Goal: Information Seeking & Learning: Learn about a topic

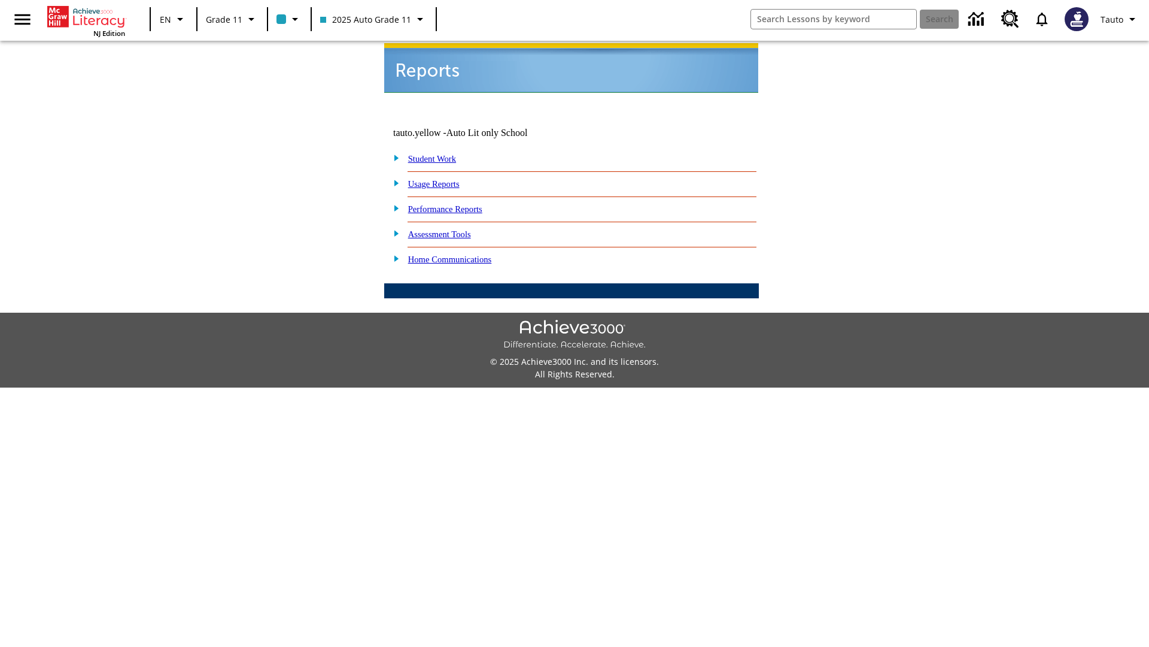
click at [442, 179] on link "Usage Reports" at bounding box center [433, 184] width 51 height 10
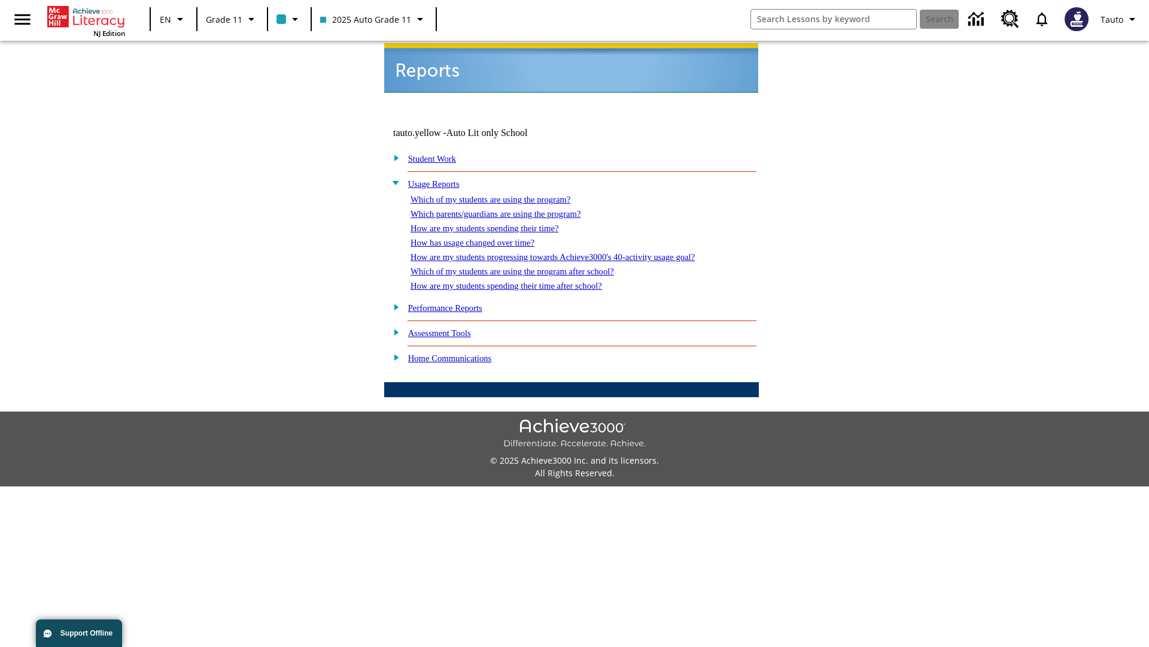
click at [503, 195] on link "Which of my students are using the program?" at bounding box center [491, 200] width 160 height 10
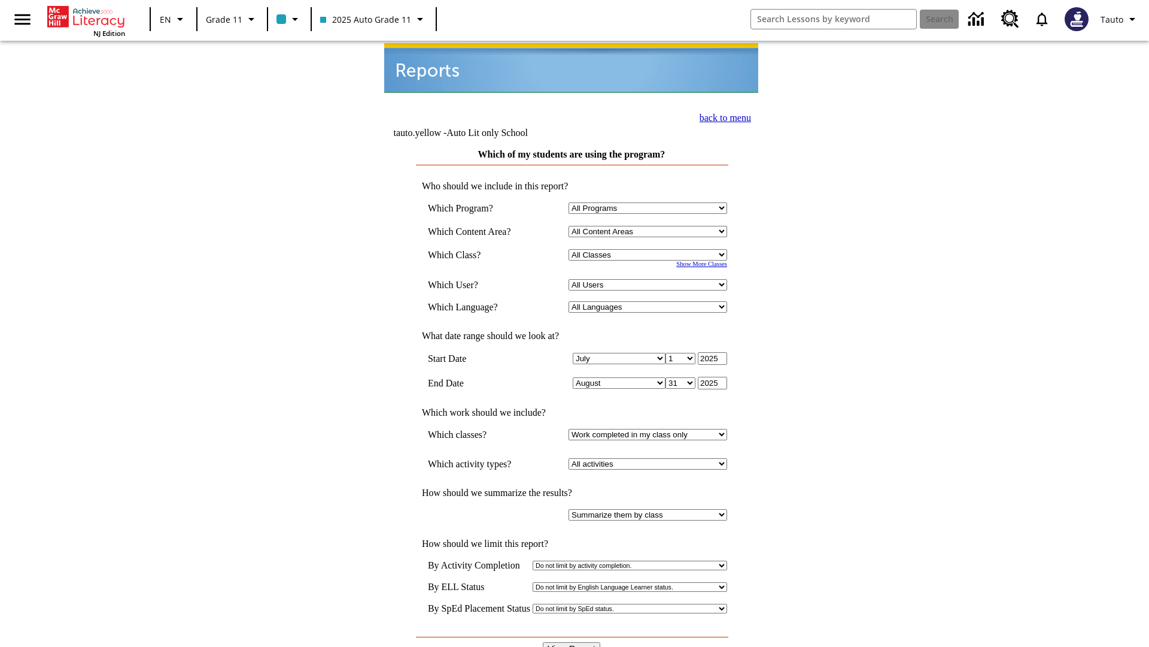
click at [722, 116] on link "back to menu" at bounding box center [725, 118] width 51 height 10
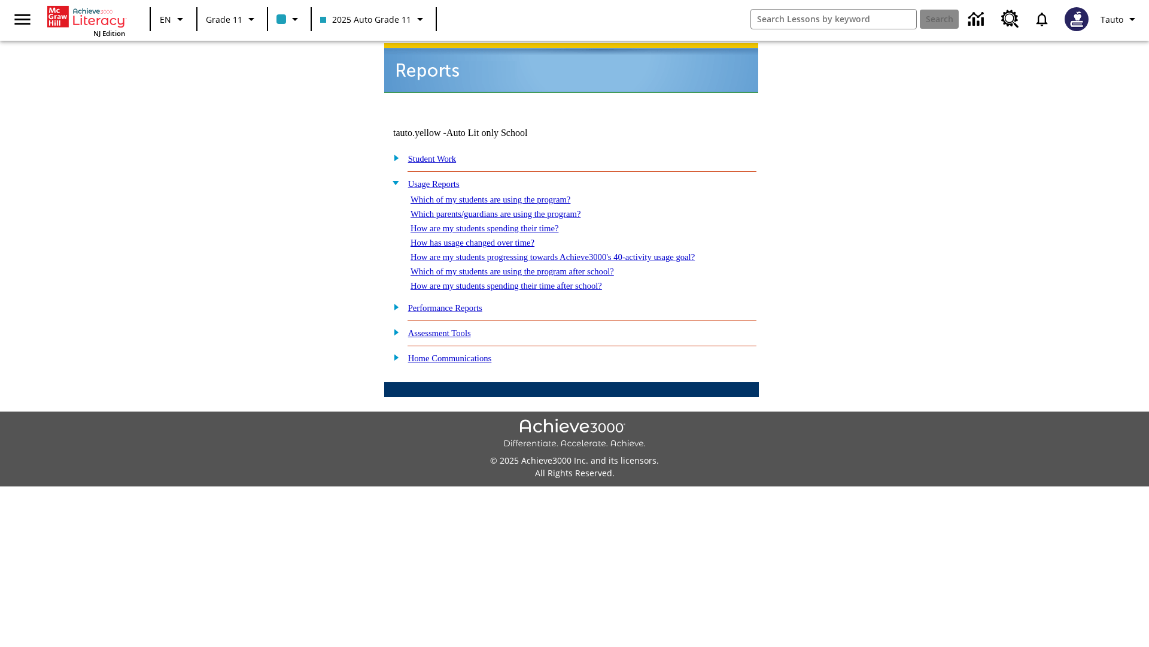
click at [496, 223] on link "How are my students spending their time?" at bounding box center [485, 228] width 148 height 10
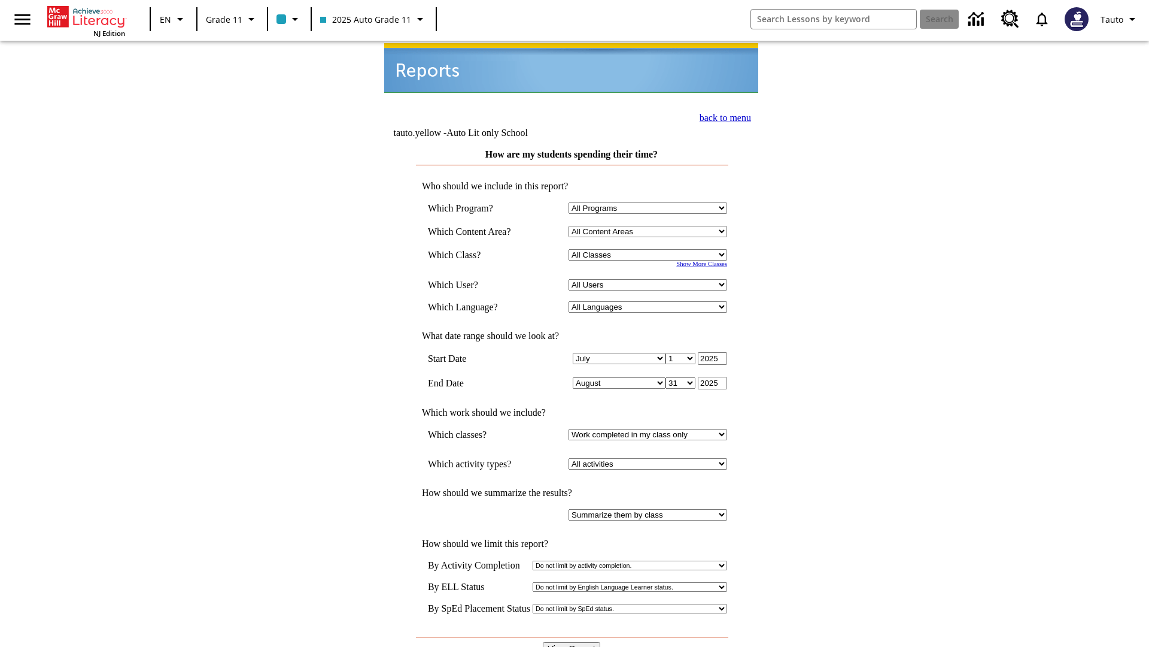
click at [572, 642] on input "View Report" at bounding box center [571, 648] width 57 height 13
click at [722, 116] on link "back to menu" at bounding box center [725, 118] width 51 height 10
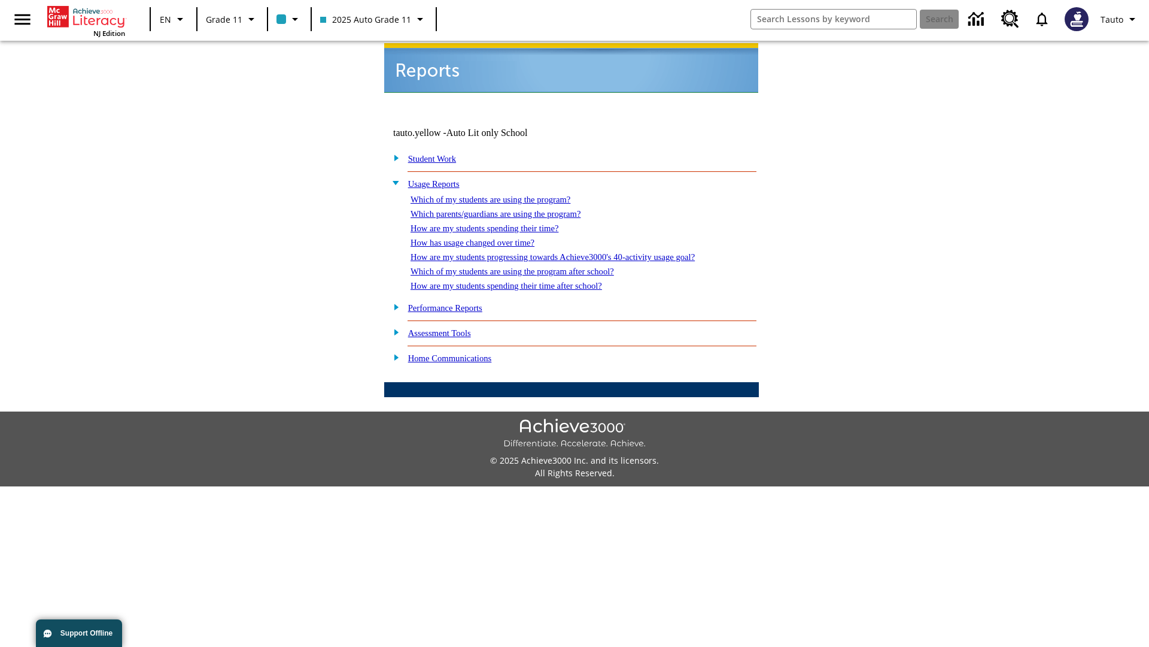
click at [521, 281] on link "How are my students spending their time after school?" at bounding box center [507, 286] width 192 height 10
